Goal: Register for event/course

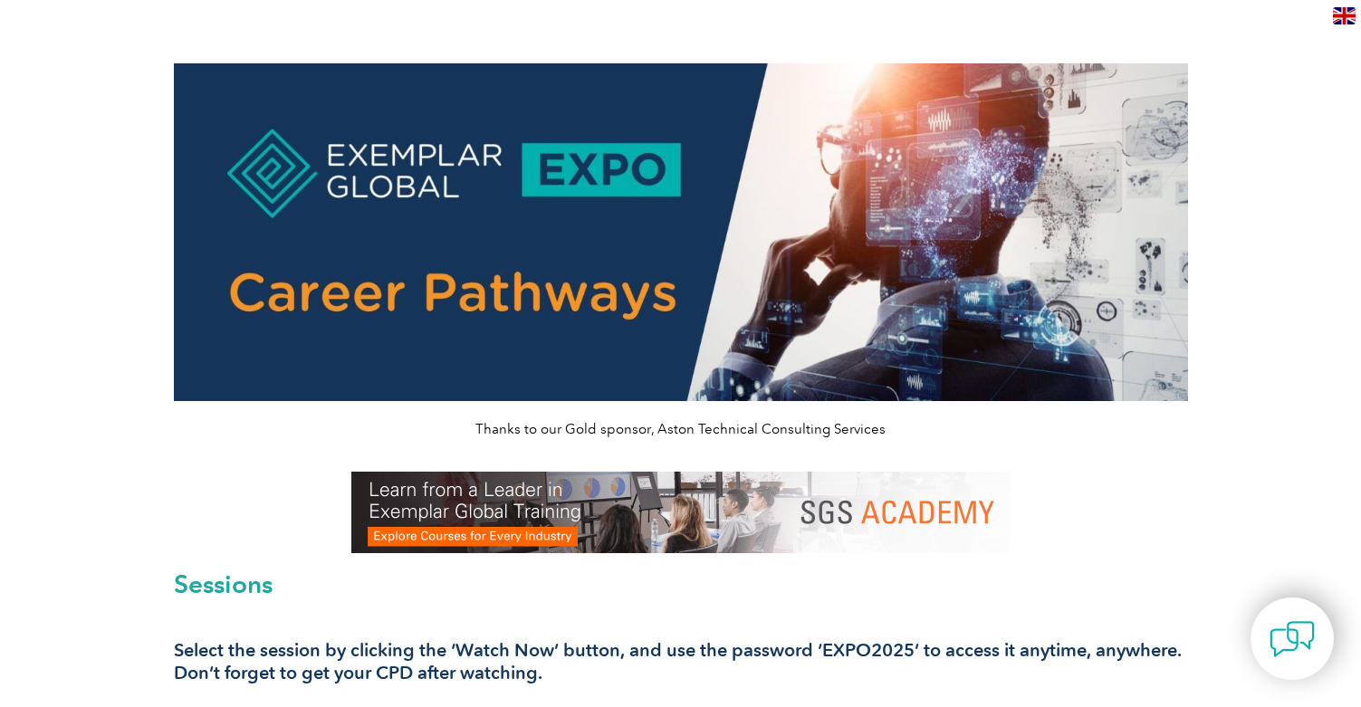
click at [475, 151] on img at bounding box center [681, 232] width 1014 height 338
click at [581, 154] on img at bounding box center [681, 232] width 1014 height 338
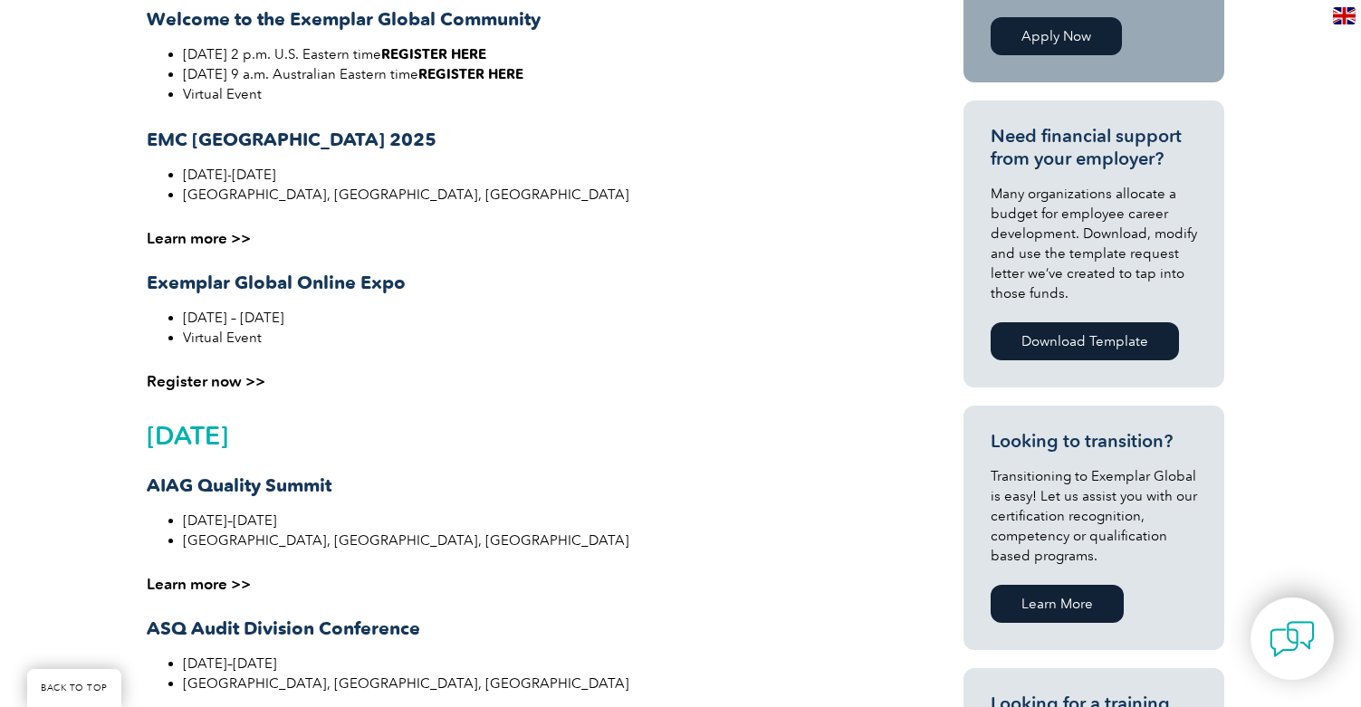
scroll to position [584, 0]
click at [214, 381] on link "Register now >>" at bounding box center [206, 380] width 119 height 18
